Goal: Complete application form

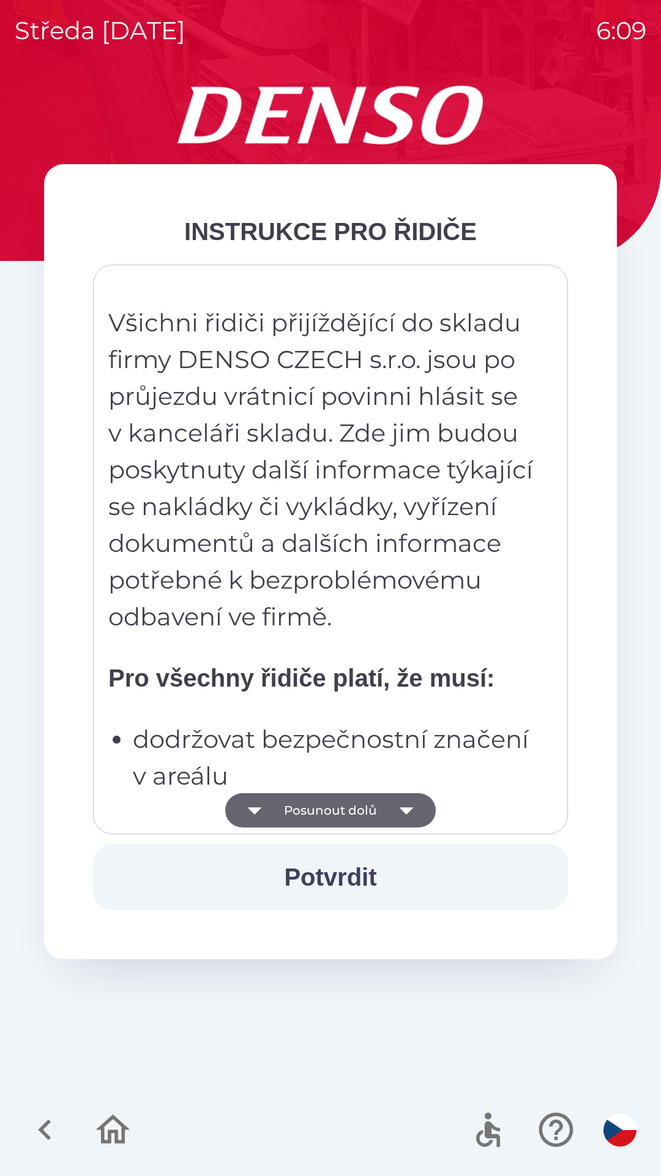
click at [364, 807] on button "Posunout dolů" at bounding box center [330, 810] width 211 height 34
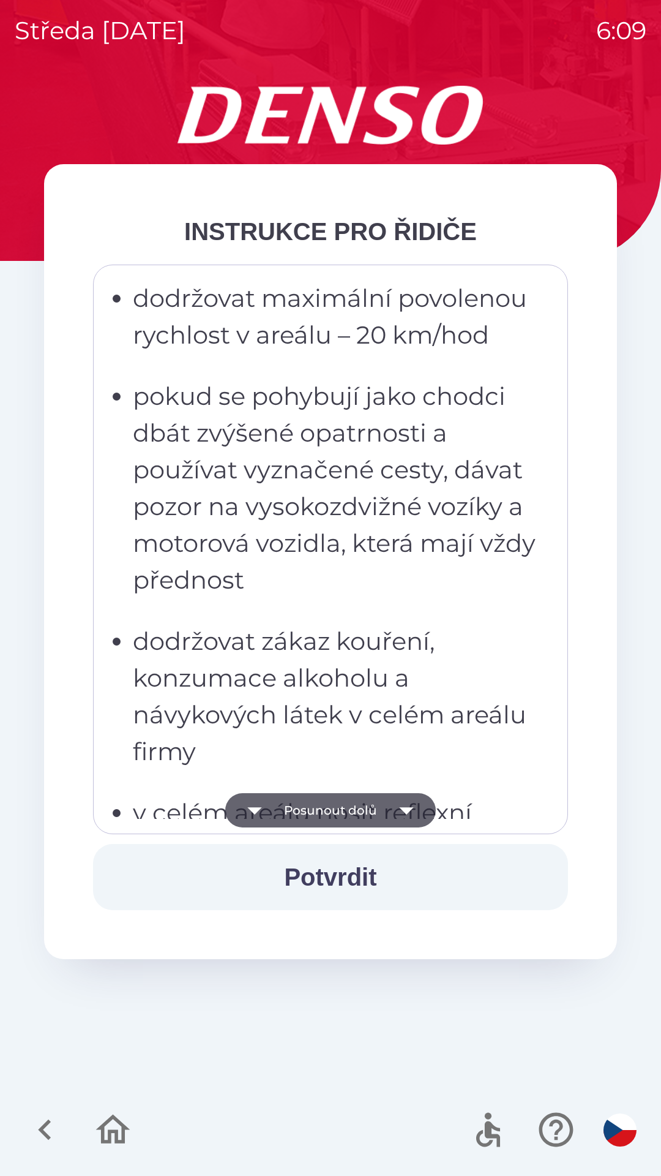
click at [370, 812] on button "Posunout dolů" at bounding box center [330, 810] width 211 height 34
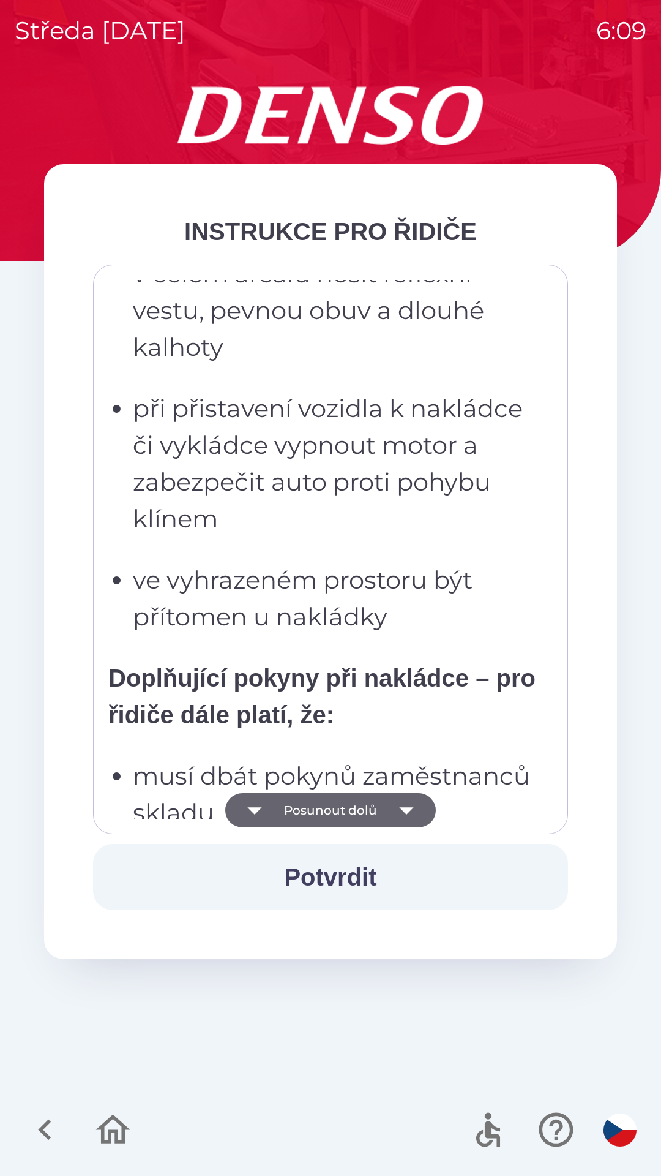
click at [364, 813] on button "Posunout dolů" at bounding box center [330, 810] width 211 height 34
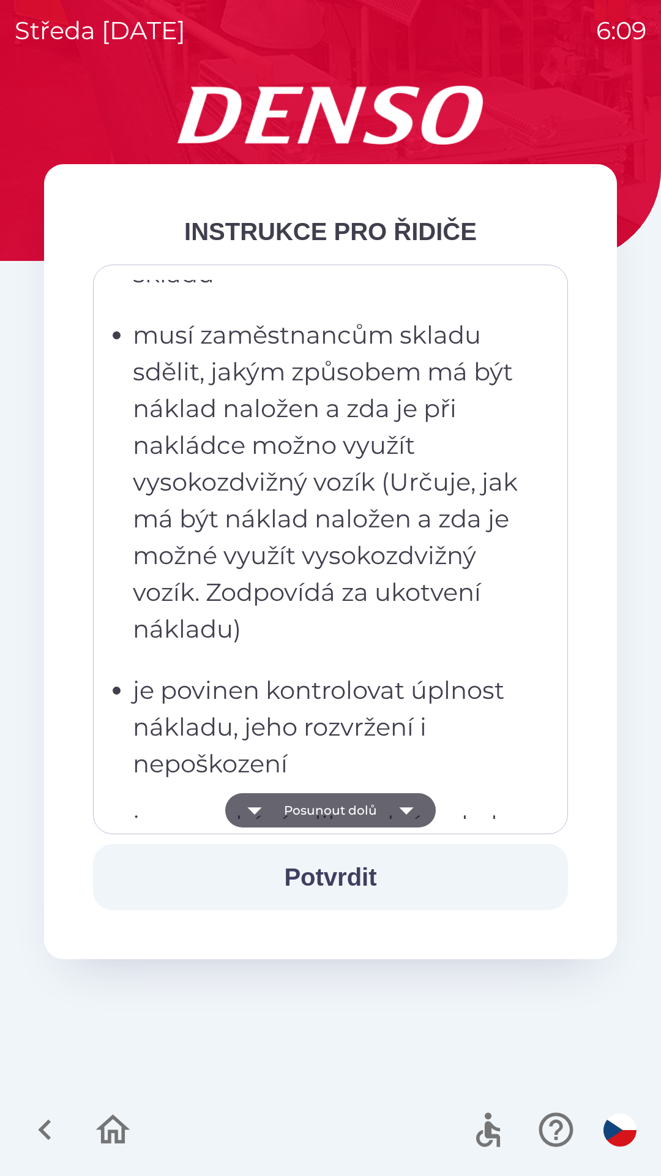
click at [356, 814] on button "Posunout dolů" at bounding box center [330, 810] width 211 height 34
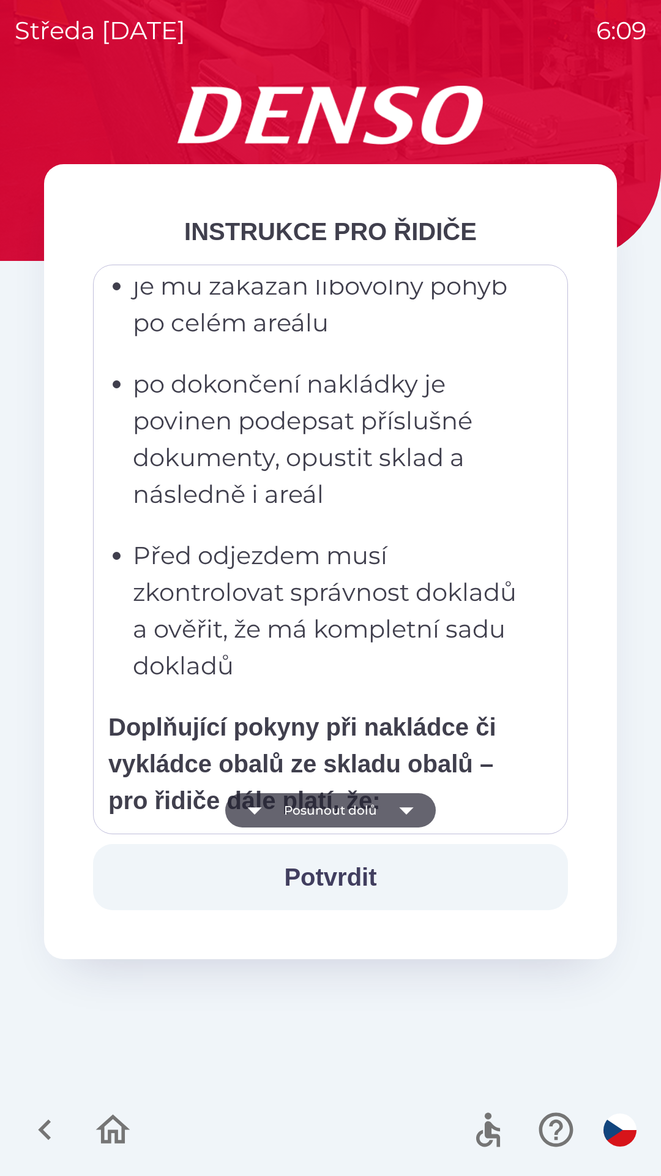
click at [361, 815] on button "Posunout dolů" at bounding box center [330, 810] width 211 height 34
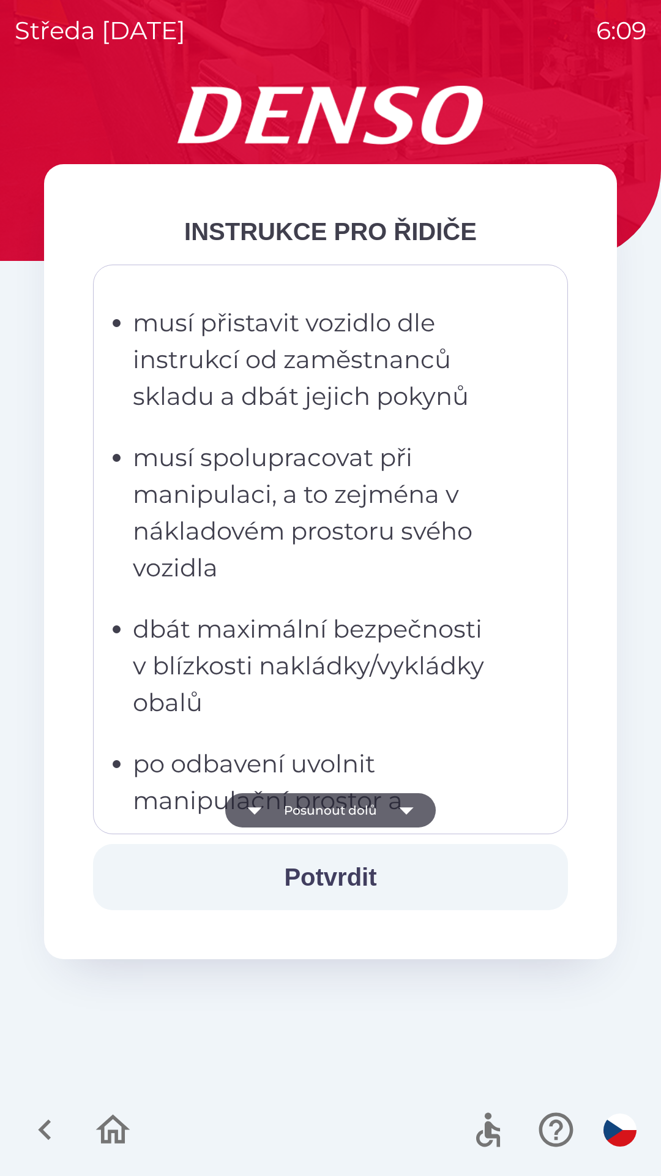
click at [361, 809] on button "Posunout dolů" at bounding box center [330, 810] width 211 height 34
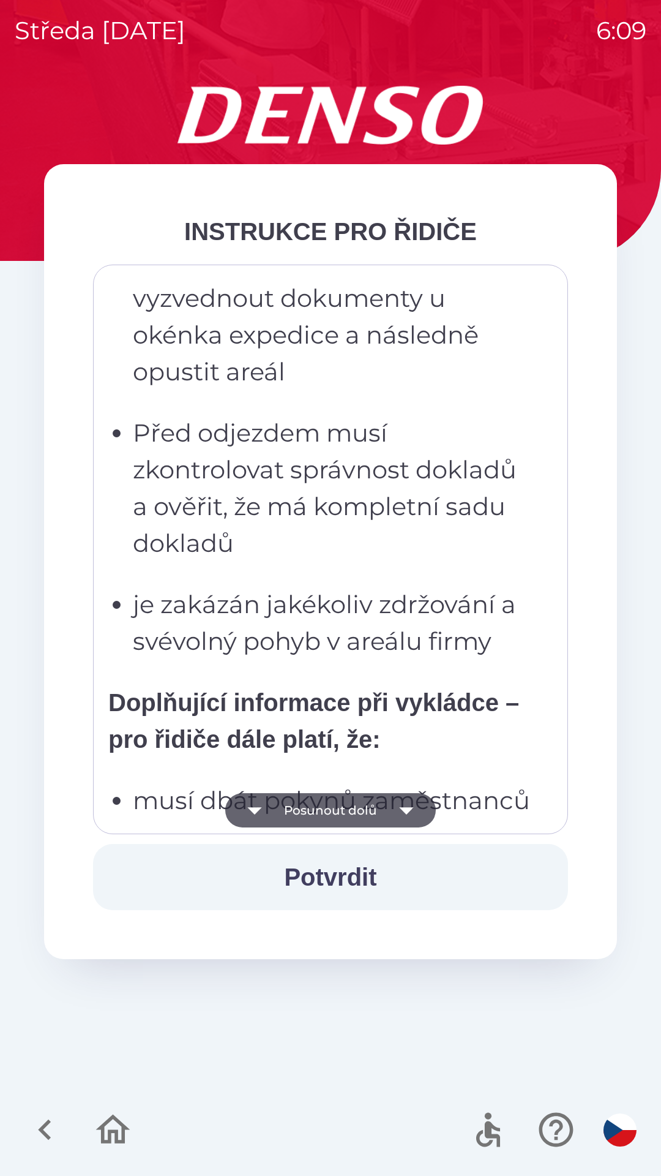
click at [363, 809] on button "Posunout dolů" at bounding box center [330, 810] width 211 height 34
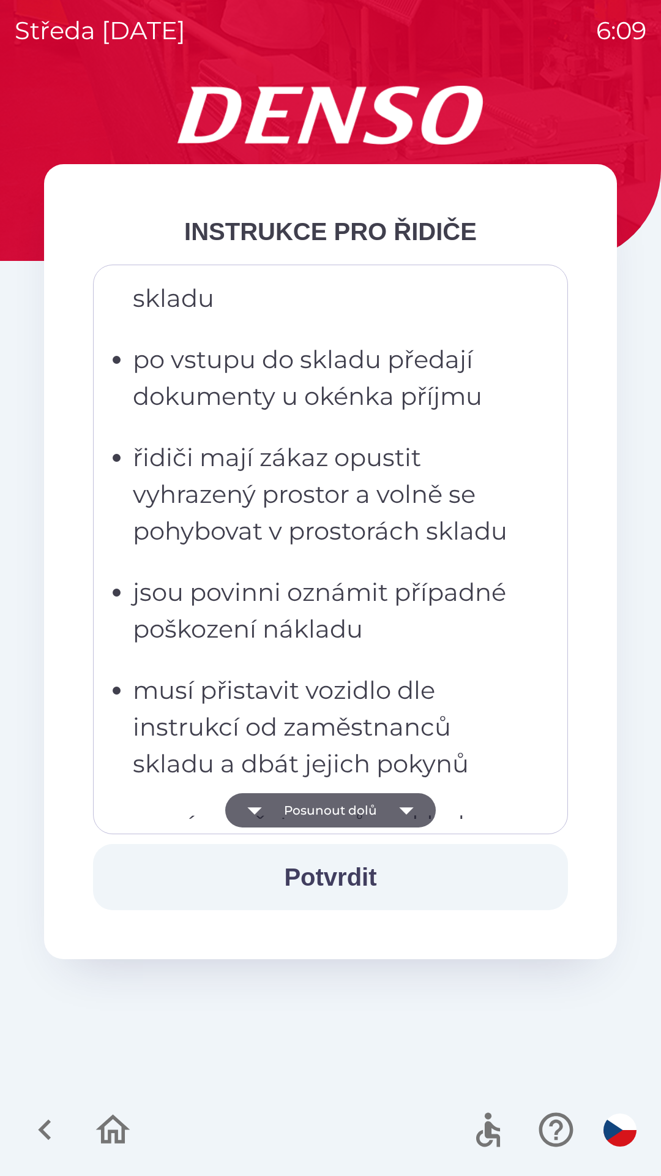
click at [368, 809] on button "Posunout dolů" at bounding box center [330, 810] width 211 height 34
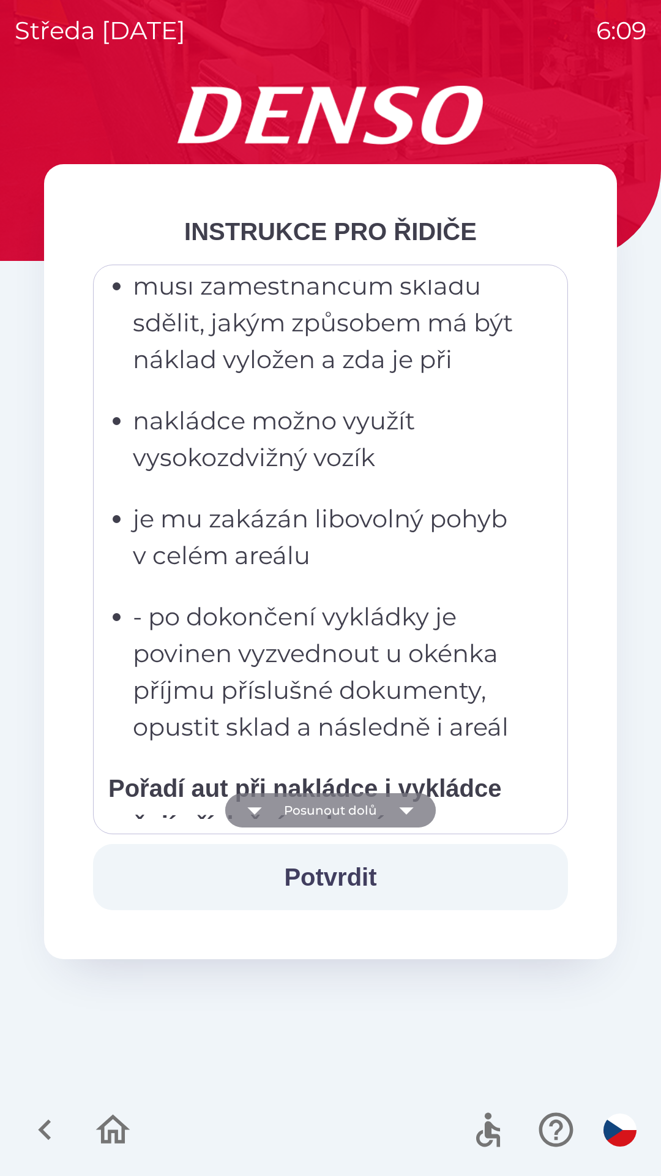
click at [369, 814] on button "Posunout dolů" at bounding box center [330, 810] width 211 height 34
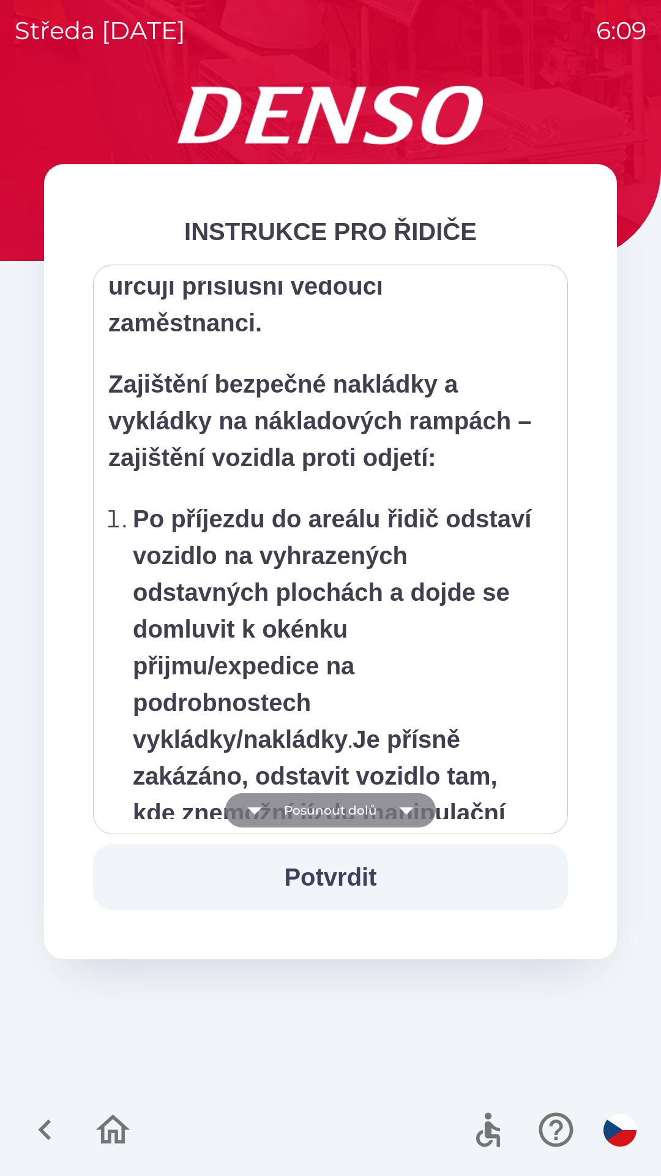
click at [369, 815] on button "Posunout dolů" at bounding box center [330, 810] width 211 height 34
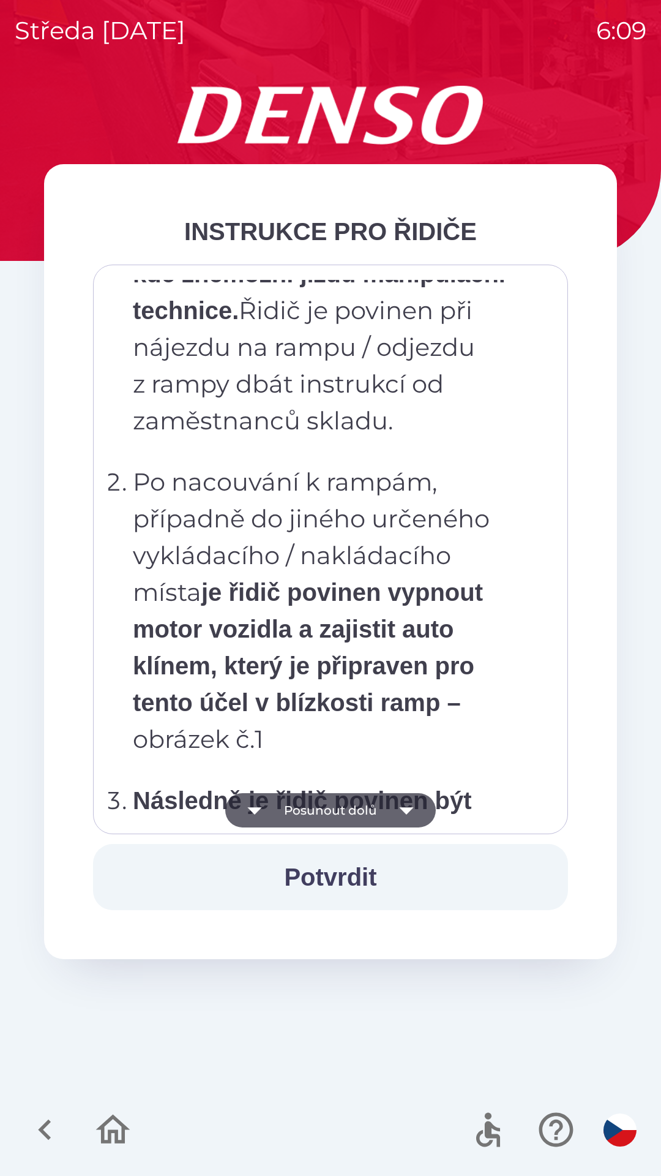
click at [370, 820] on button "Posunout dolů" at bounding box center [330, 810] width 211 height 34
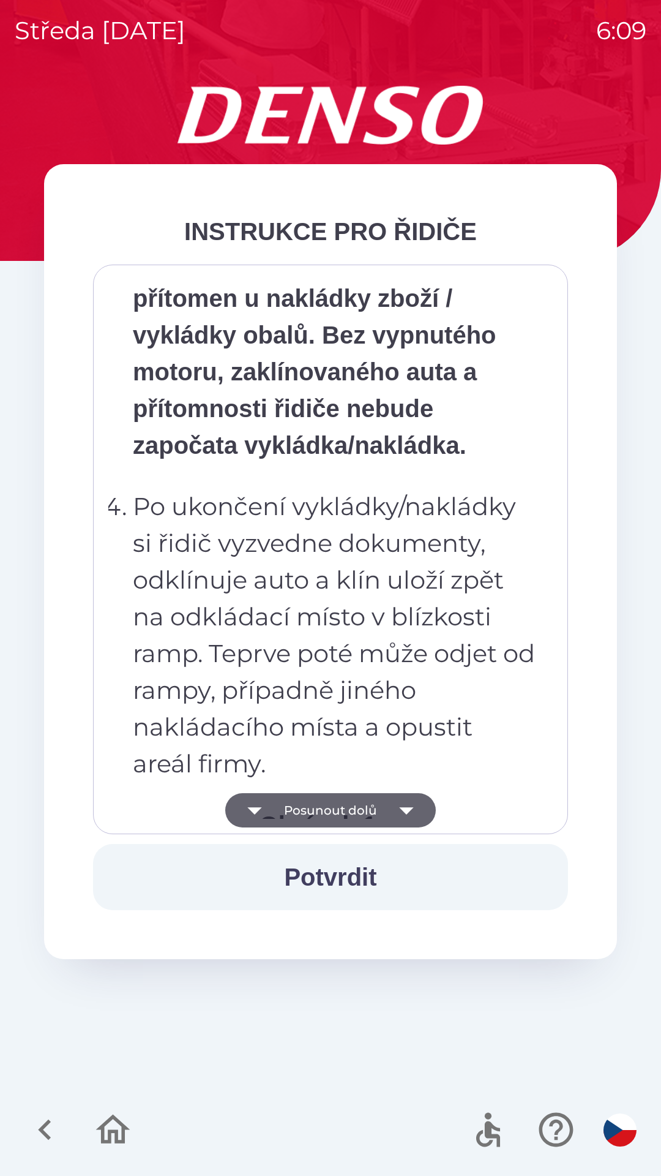
click at [369, 816] on button "Posunout dolů" at bounding box center [330, 810] width 211 height 34
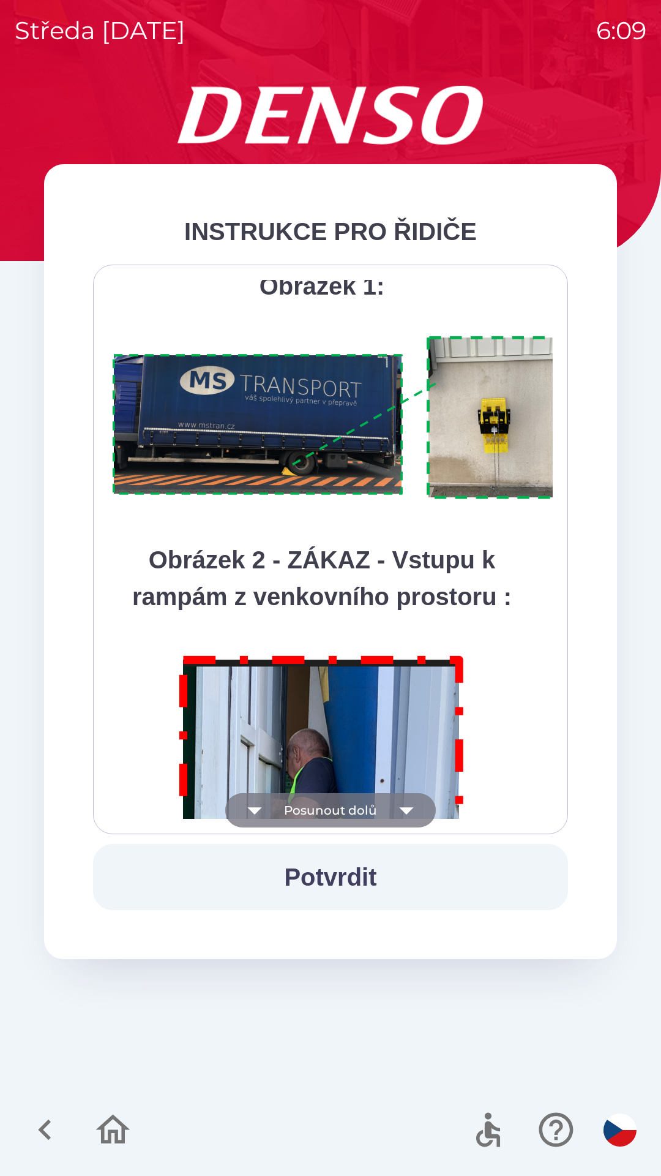
click at [369, 810] on button "Posunout dolů" at bounding box center [330, 810] width 211 height 34
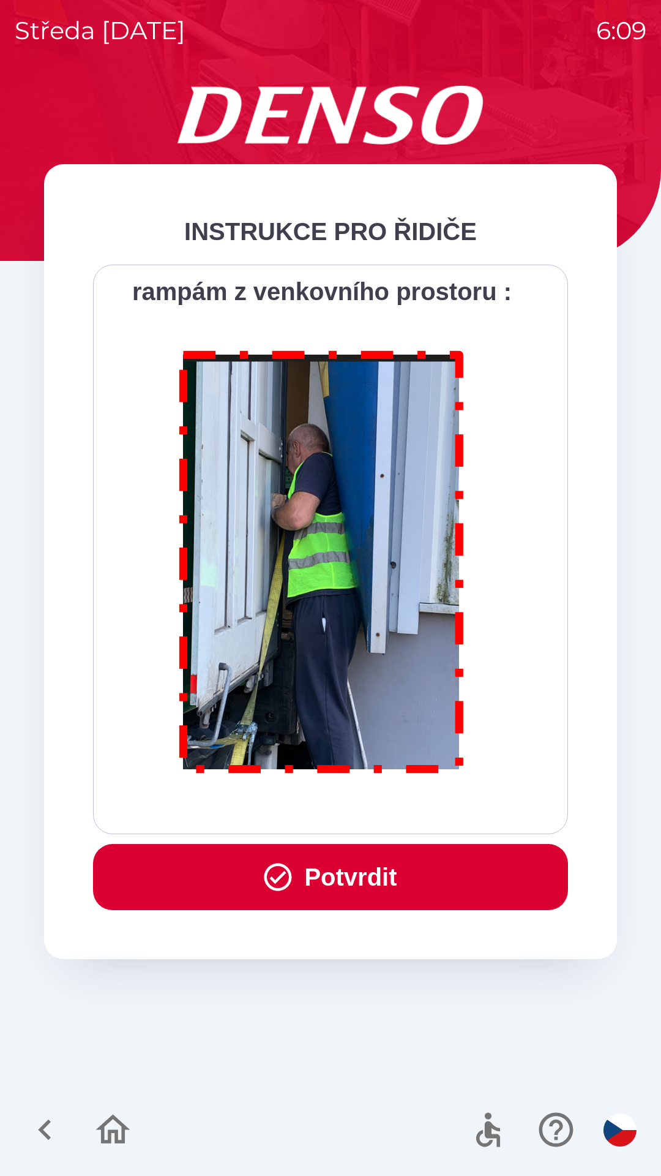
click at [407, 885] on button "Potvrdit" at bounding box center [330, 877] width 475 height 66
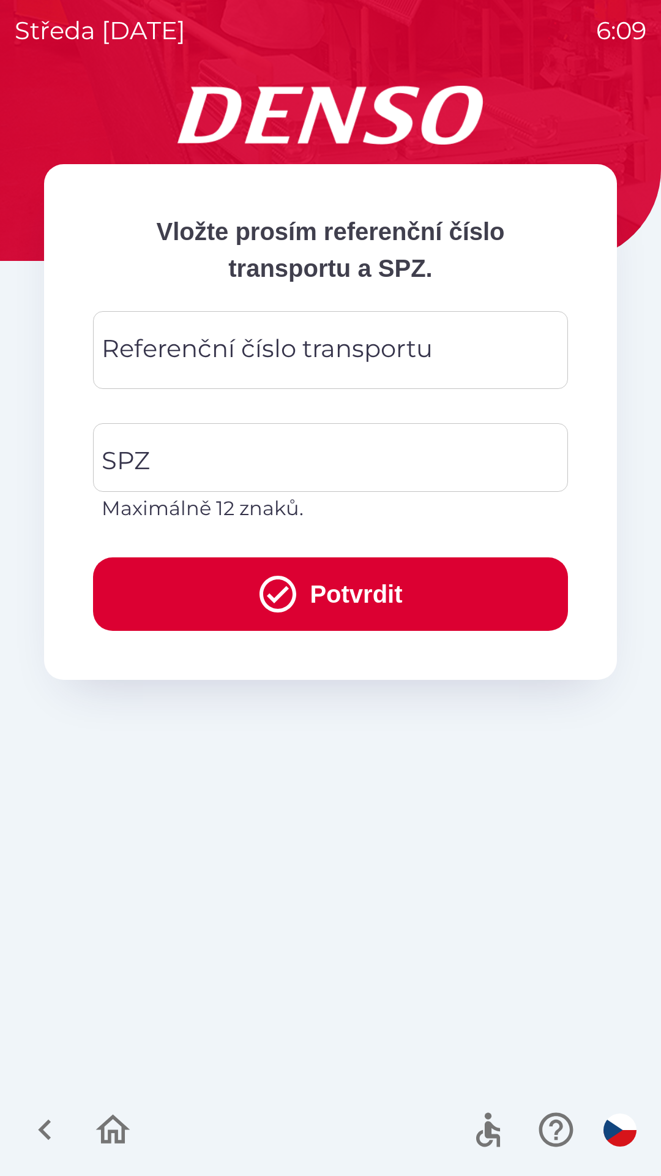
click at [253, 348] on div "Referenční číslo transportu Referenční číslo transportu" at bounding box center [330, 350] width 475 height 78
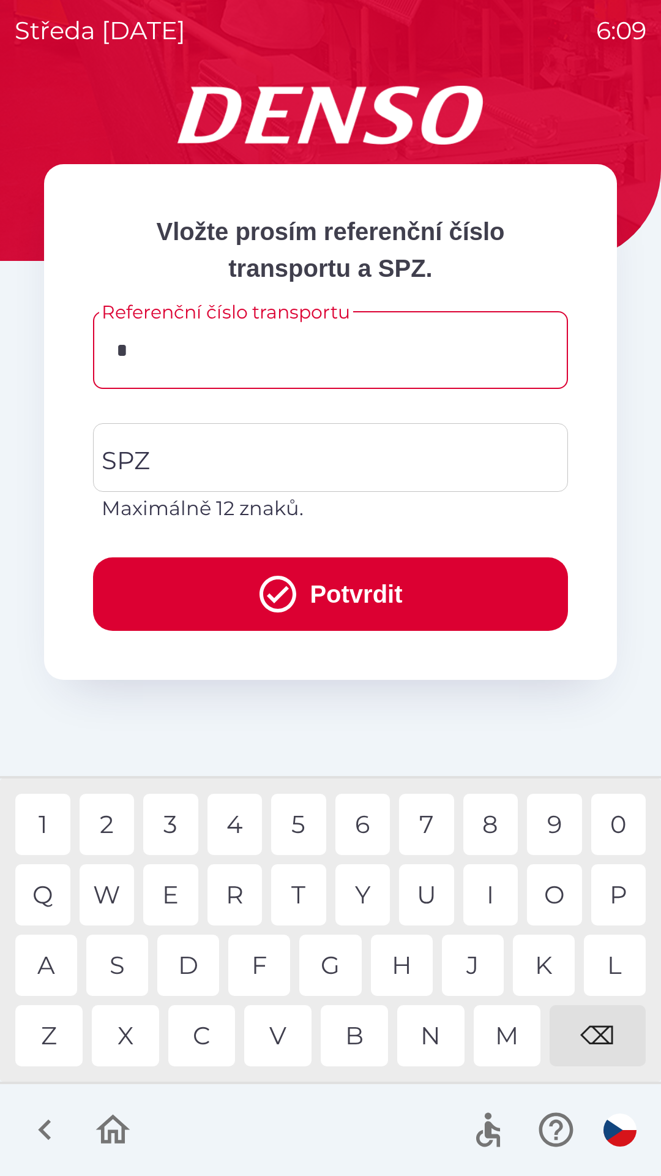
click at [429, 823] on div "7" at bounding box center [426, 823] width 55 height 61
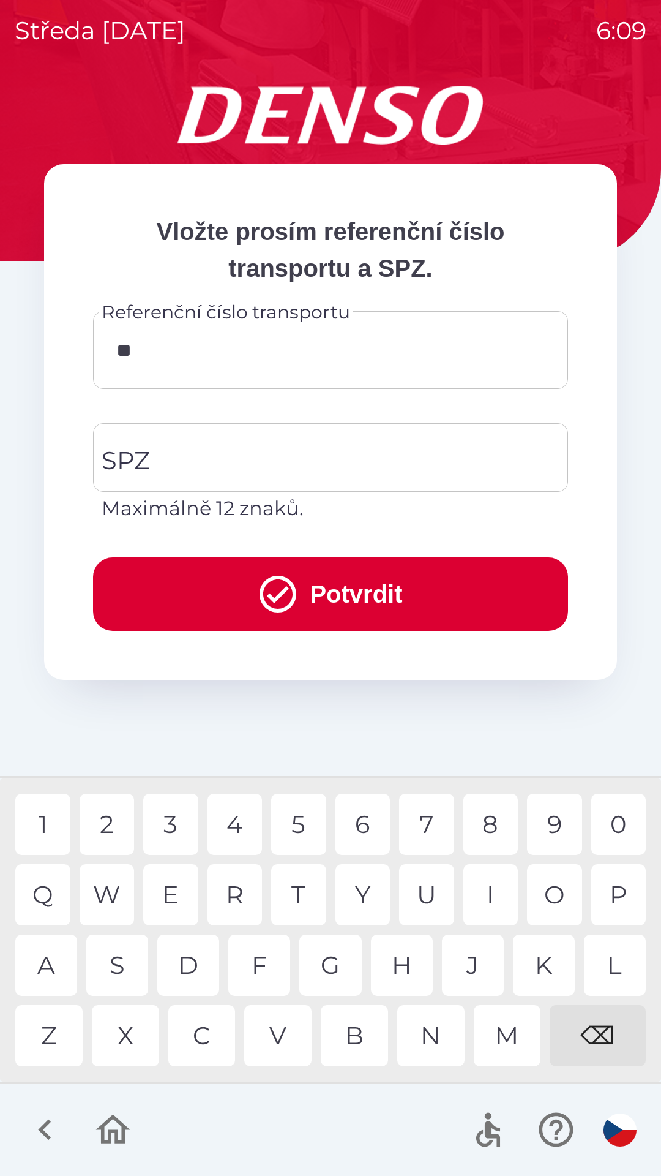
click at [552, 830] on div "9" at bounding box center [554, 823] width 55 height 61
click at [179, 827] on div "3" at bounding box center [170, 823] width 55 height 61
click at [296, 823] on div "5" at bounding box center [298, 823] width 55 height 61
type input "********"
click at [223, 443] on input "SPZ" at bounding box center [322, 458] width 446 height 58
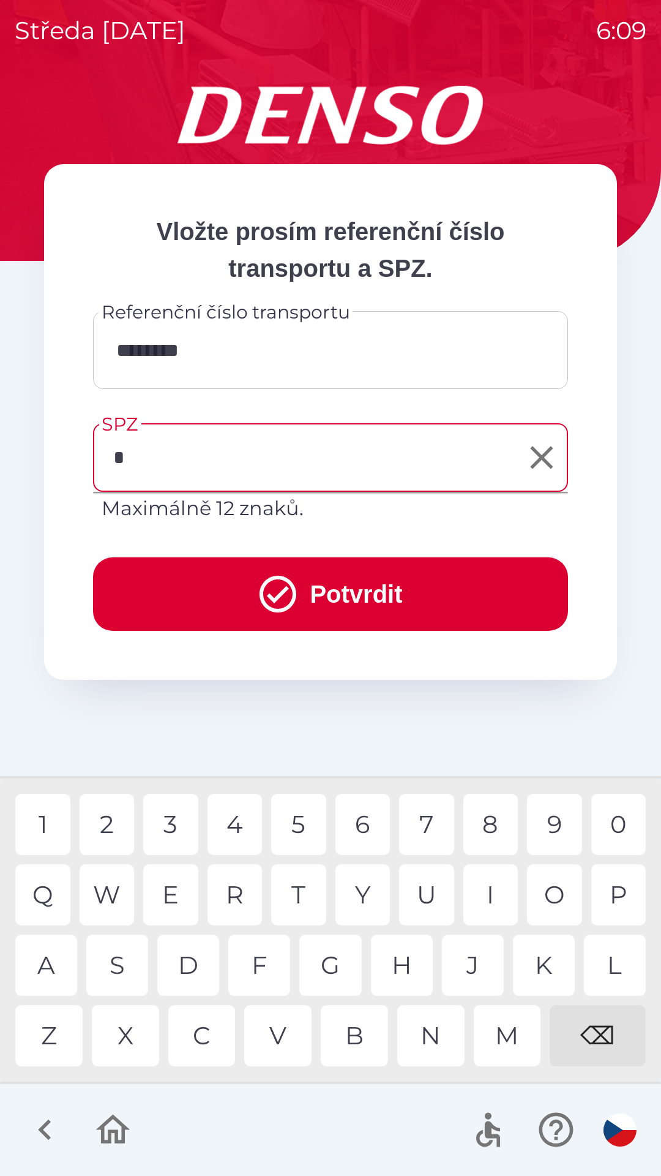
click at [174, 833] on div "3" at bounding box center [170, 823] width 55 height 61
click at [550, 967] on div "K" at bounding box center [544, 964] width 62 height 61
click at [293, 832] on div "5" at bounding box center [298, 823] width 55 height 61
click at [300, 831] on div "5" at bounding box center [298, 823] width 55 height 61
click at [242, 833] on div "4" at bounding box center [235, 823] width 55 height 61
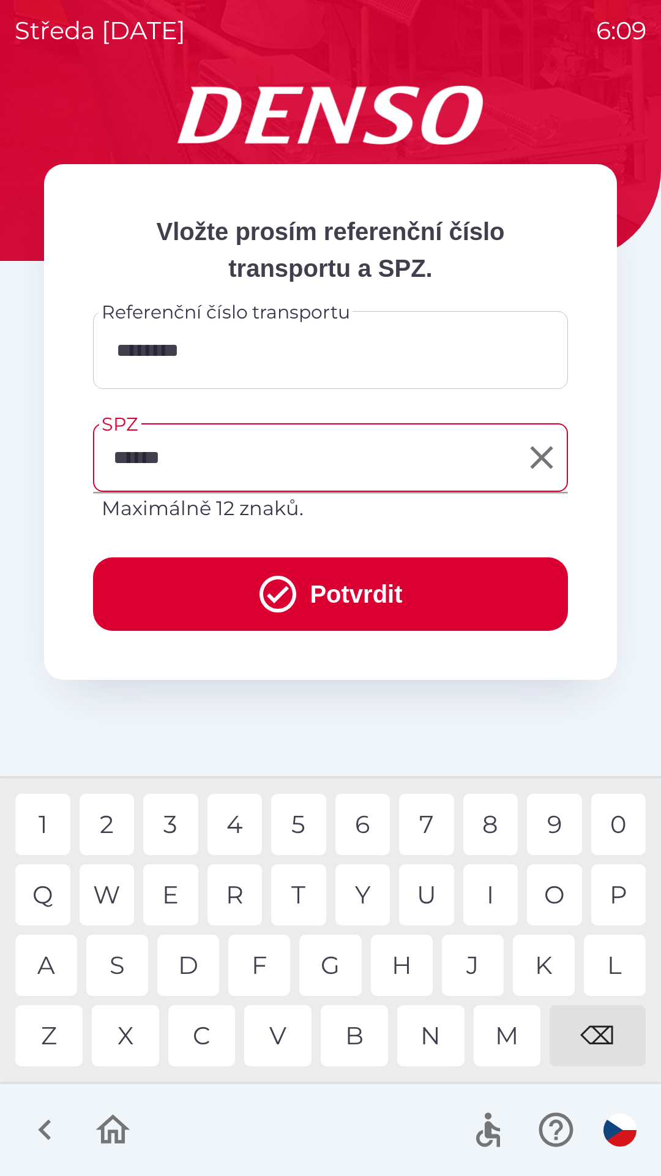
type input "*******"
click at [616, 821] on div "0" at bounding box center [618, 823] width 55 height 61
click at [354, 599] on button "Potvrdit" at bounding box center [330, 593] width 475 height 73
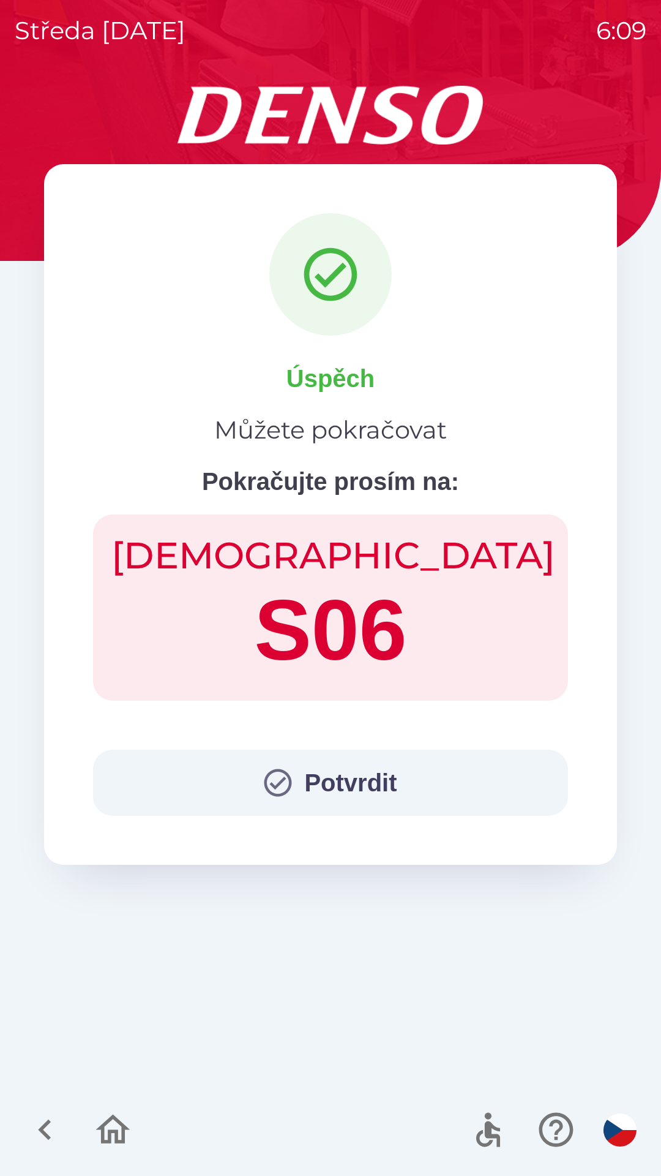
click at [342, 786] on button "Potvrdit" at bounding box center [330, 782] width 475 height 66
